Goal: Task Accomplishment & Management: Use online tool/utility

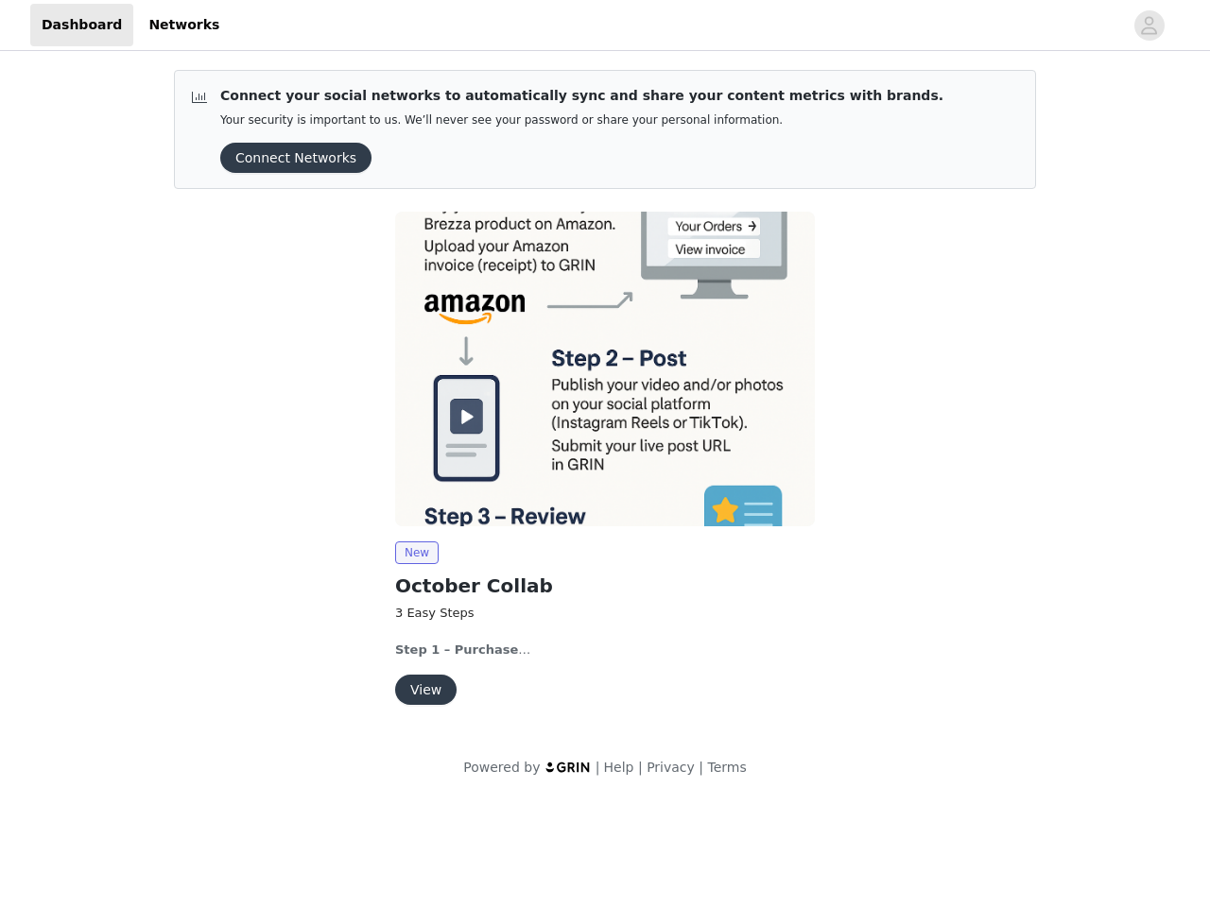
click at [605, 400] on img at bounding box center [605, 369] width 420 height 315
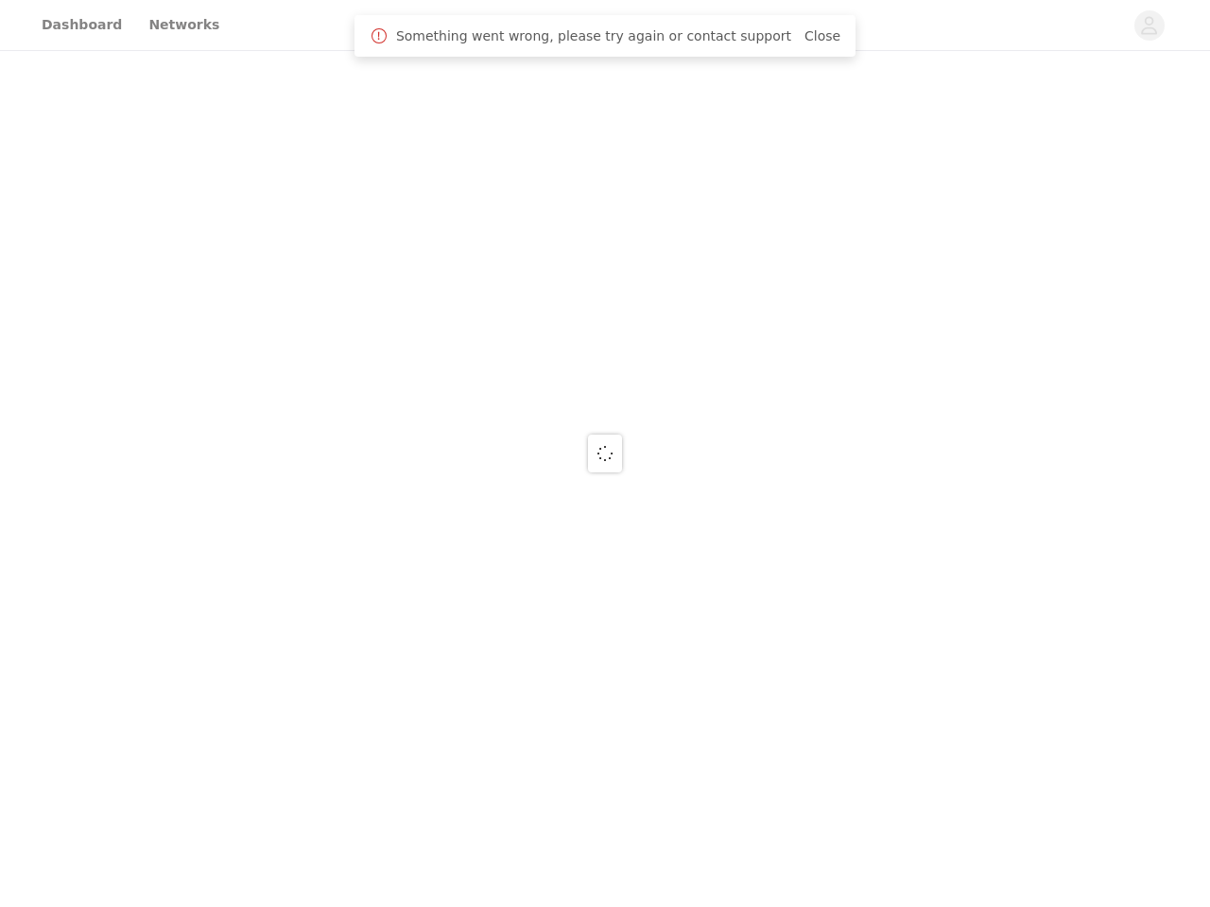
click at [1149, 26] on div at bounding box center [605, 453] width 1210 height 907
click at [289, 158] on div at bounding box center [605, 453] width 1210 height 907
click at [605, 369] on div at bounding box center [605, 453] width 1210 height 907
click at [416, 553] on div at bounding box center [605, 453] width 1210 height 907
click at [424, 690] on div at bounding box center [605, 453] width 1210 height 907
